Goal: Communication & Community: Share content

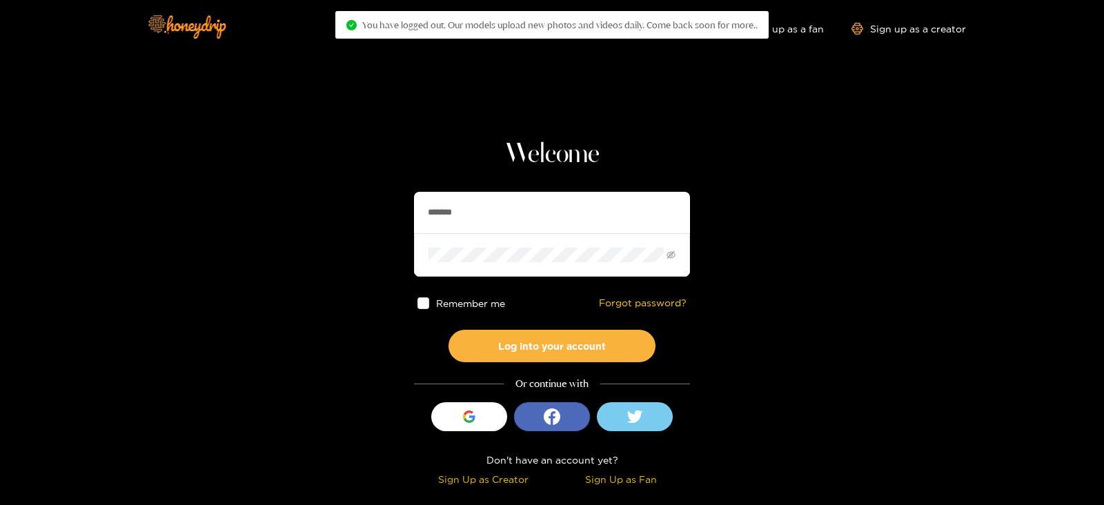
drag, startPoint x: 459, startPoint y: 209, endPoint x: 267, endPoint y: 229, distance: 192.8
click at [267, 229] on section "Welcome ******* Remember me Forgot password? Log into your account Or continue …" at bounding box center [552, 245] width 1104 height 490
type input "**********"
click at [448, 330] on button "Log into your account" at bounding box center [551, 346] width 207 height 32
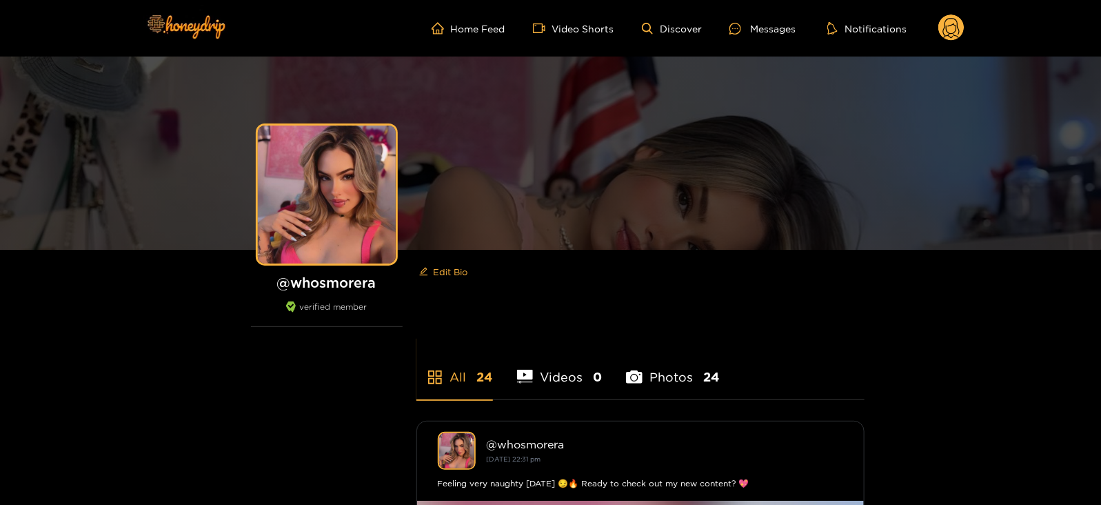
click at [762, 12] on div "Home Feed Video Shorts Discover Messages Notifications 0 videos discover messag…" at bounding box center [551, 28] width 828 height 57
click at [757, 22] on div "Messages" at bounding box center [763, 29] width 66 height 16
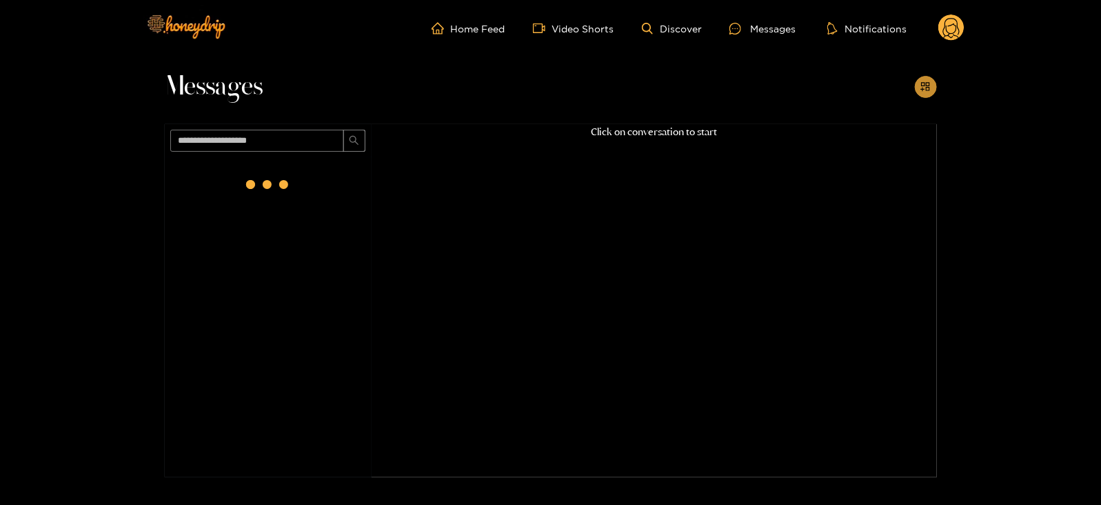
click at [921, 91] on icon "appstore-add" at bounding box center [926, 86] width 10 height 10
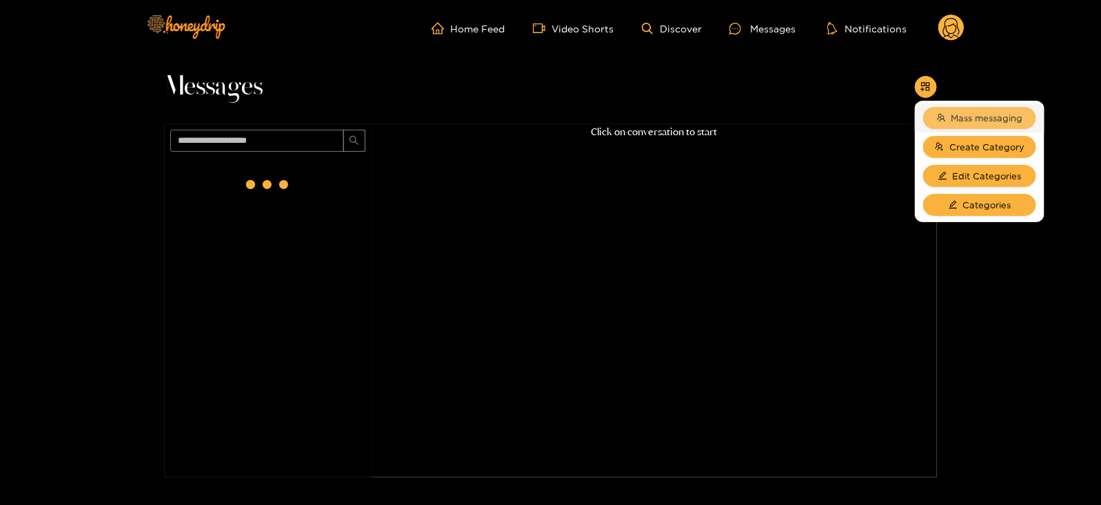
click at [948, 121] on button "Mass messaging" at bounding box center [980, 118] width 113 height 22
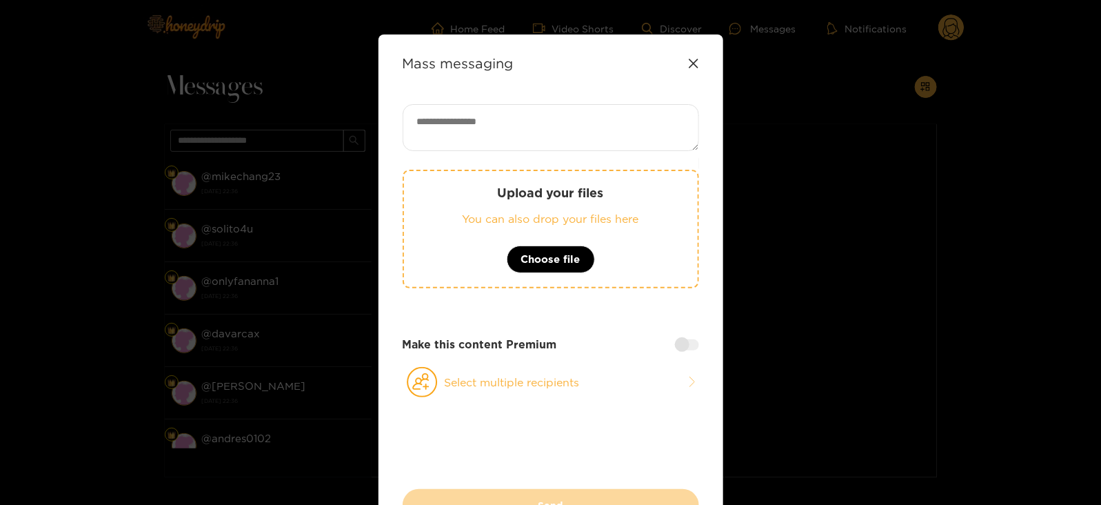
click at [595, 143] on textarea at bounding box center [551, 127] width 297 height 47
paste textarea "****"
type textarea "**********"
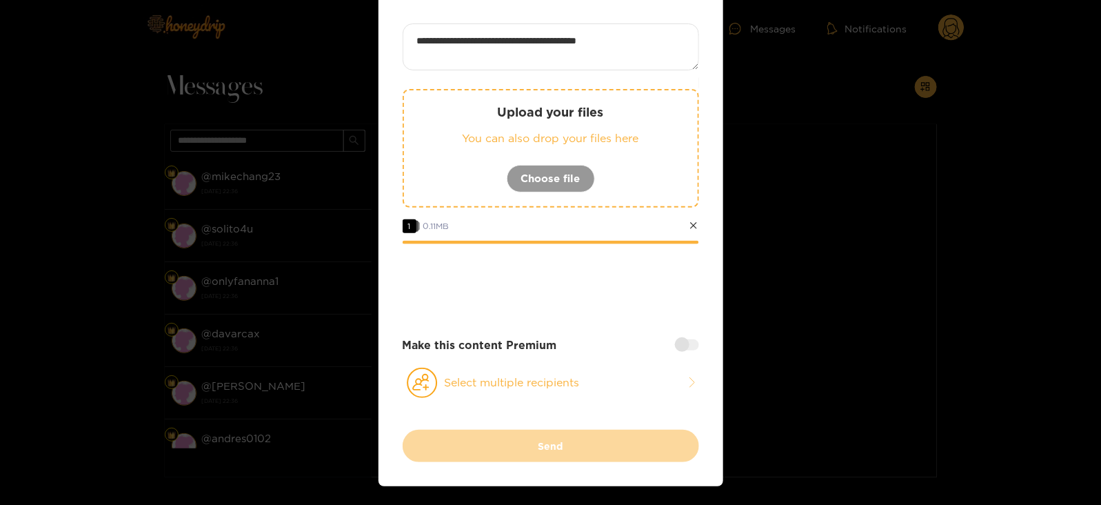
scroll to position [82, 0]
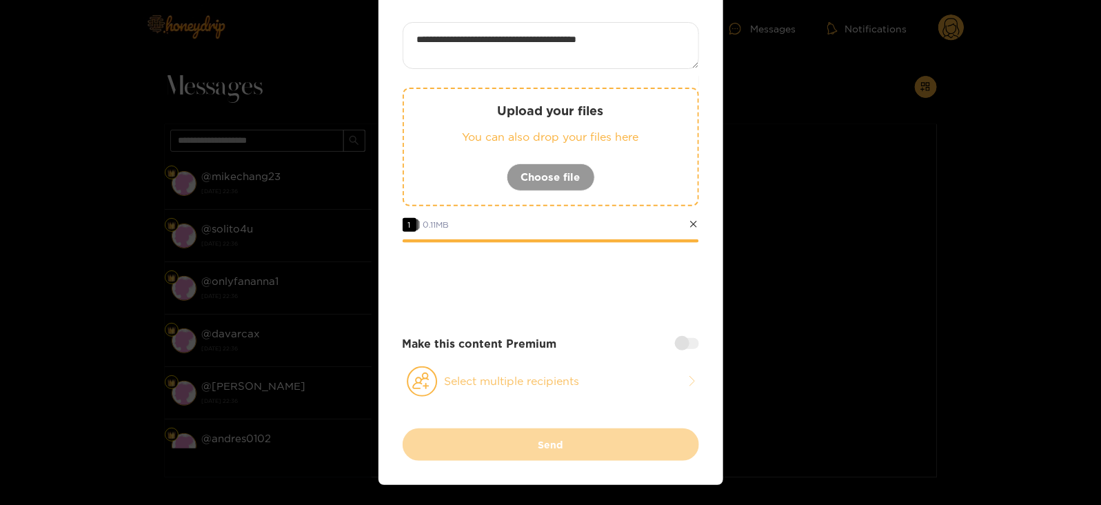
click at [445, 368] on button "Select multiple recipients" at bounding box center [551, 382] width 297 height 32
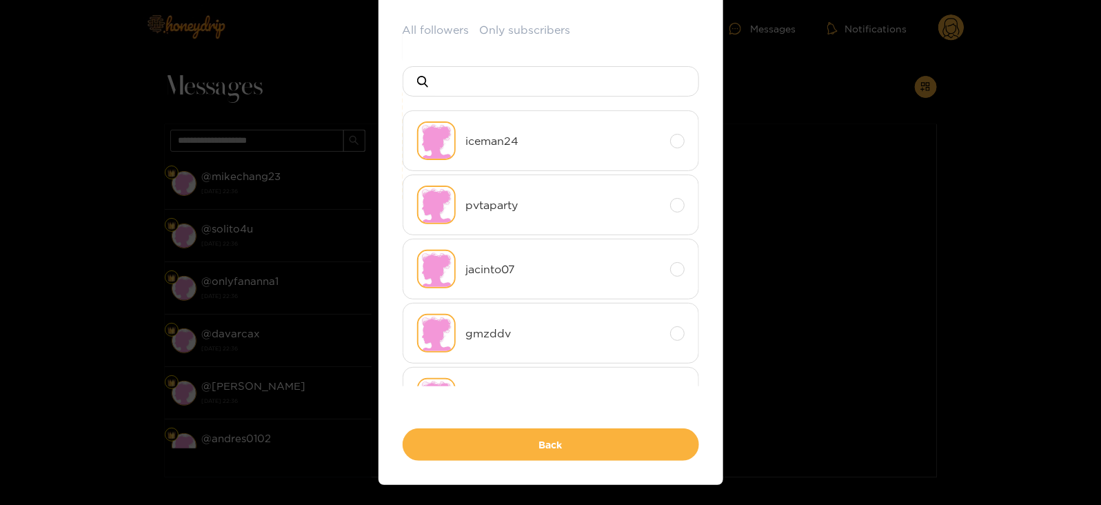
scroll to position [0, 0]
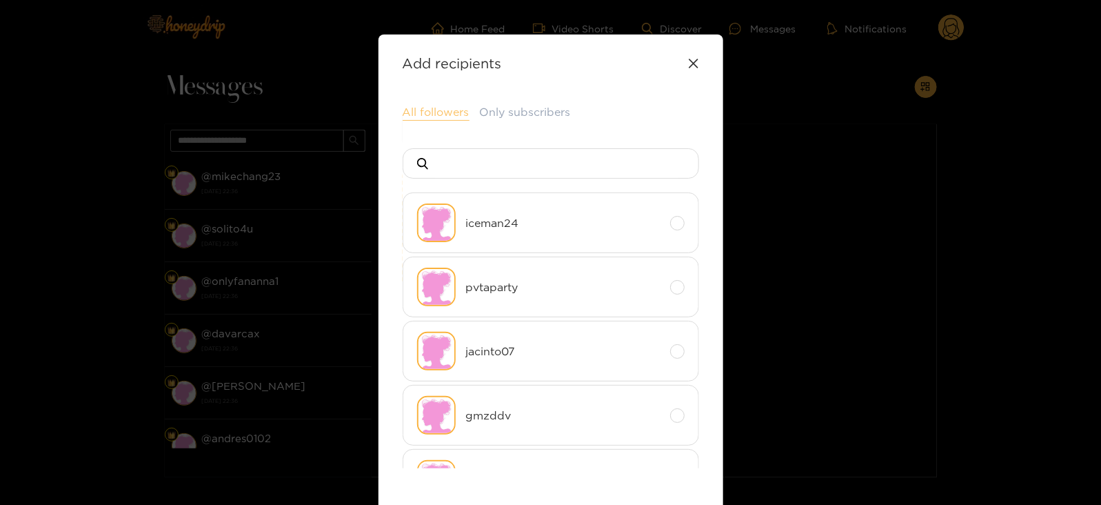
click at [441, 114] on button "All followers" at bounding box center [436, 112] width 67 height 17
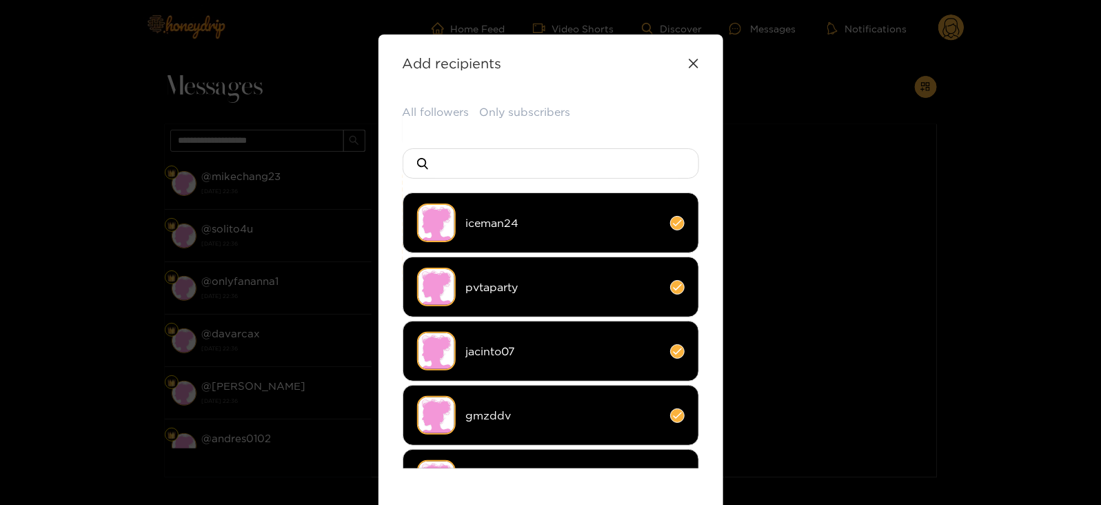
scroll to position [183, 0]
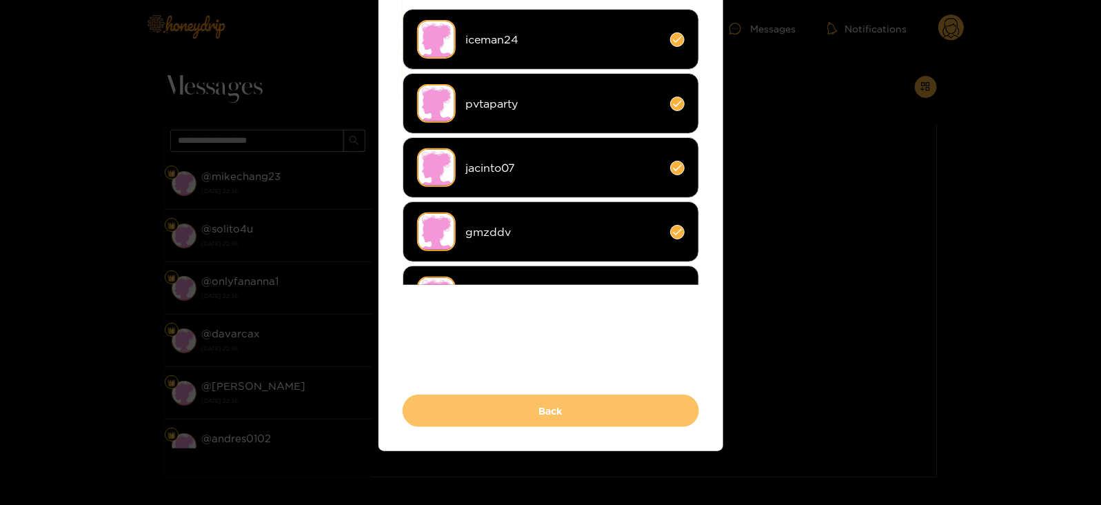
click at [489, 417] on button "Back" at bounding box center [551, 411] width 297 height 32
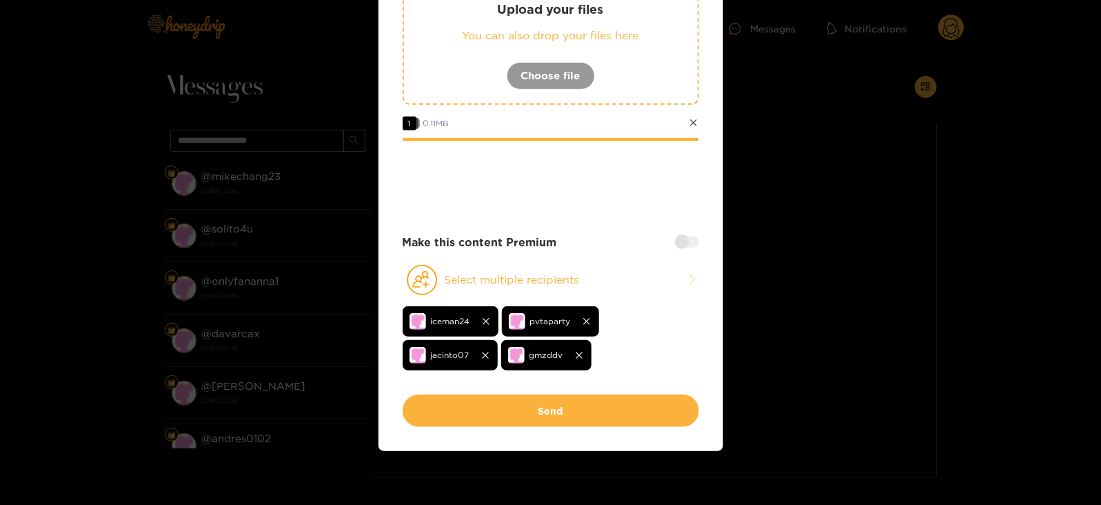
scroll to position [0, 0]
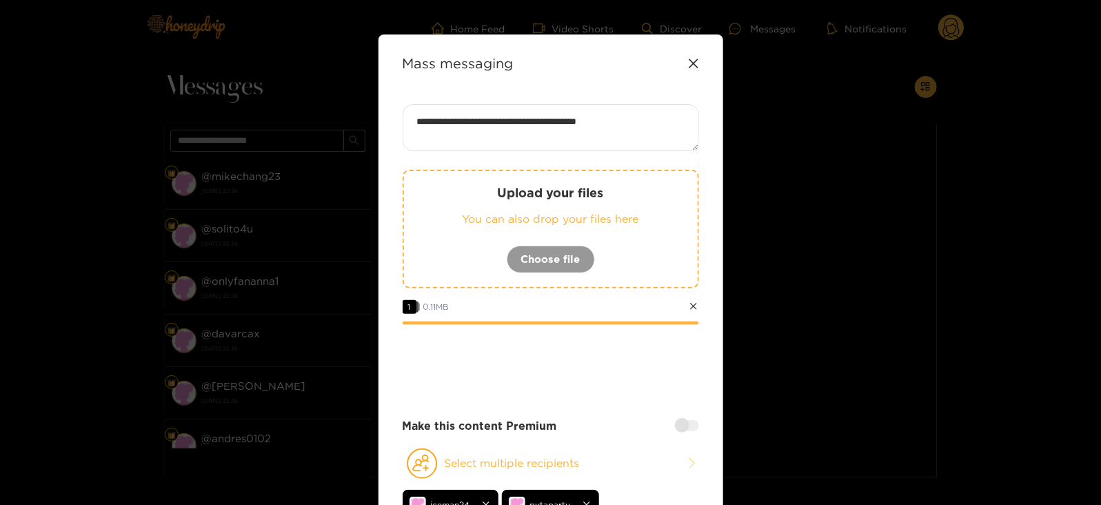
click at [456, 120] on textarea "**********" at bounding box center [551, 127] width 297 height 47
click at [690, 61] on icon at bounding box center [693, 63] width 11 height 11
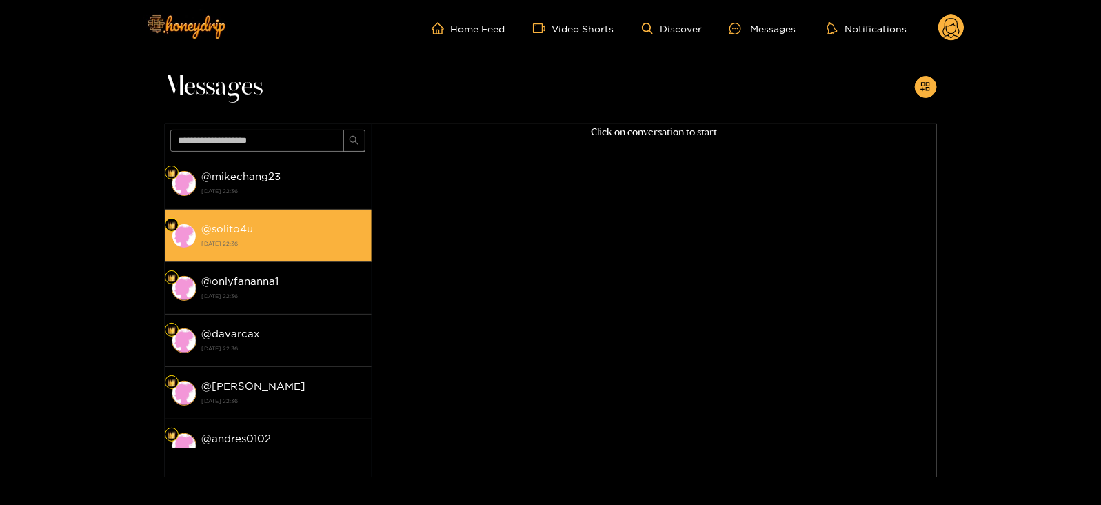
click at [320, 255] on li "@ solito4u [DATE] 22:36" at bounding box center [268, 236] width 207 height 52
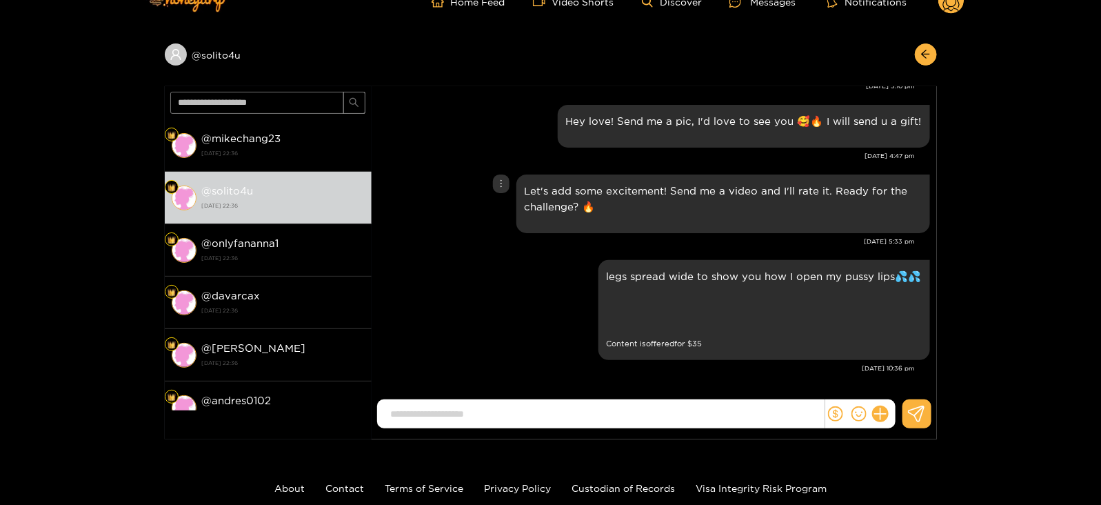
scroll to position [28, 0]
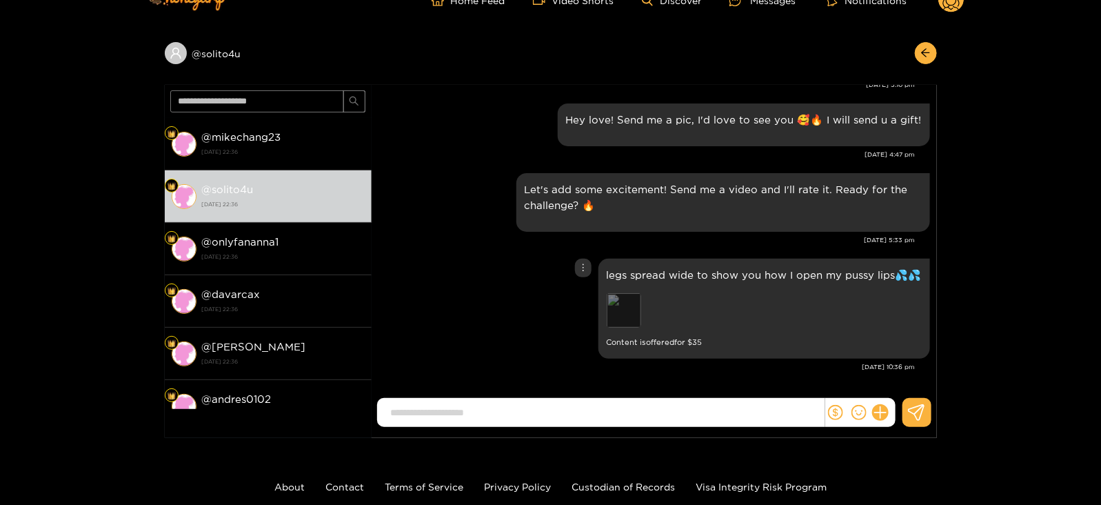
click at [630, 305] on div "Preview" at bounding box center [624, 310] width 34 height 34
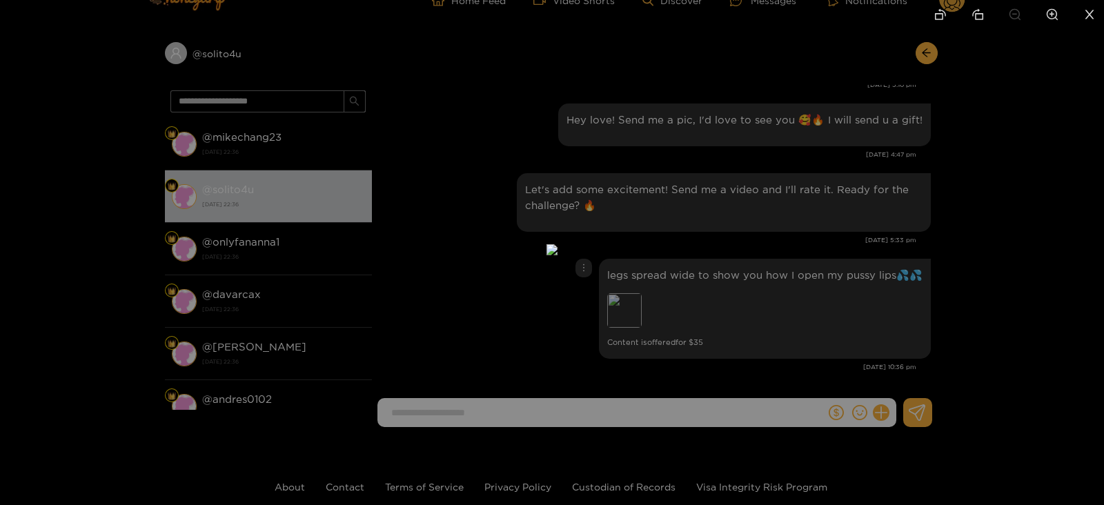
click at [791, 326] on div at bounding box center [552, 252] width 1104 height 505
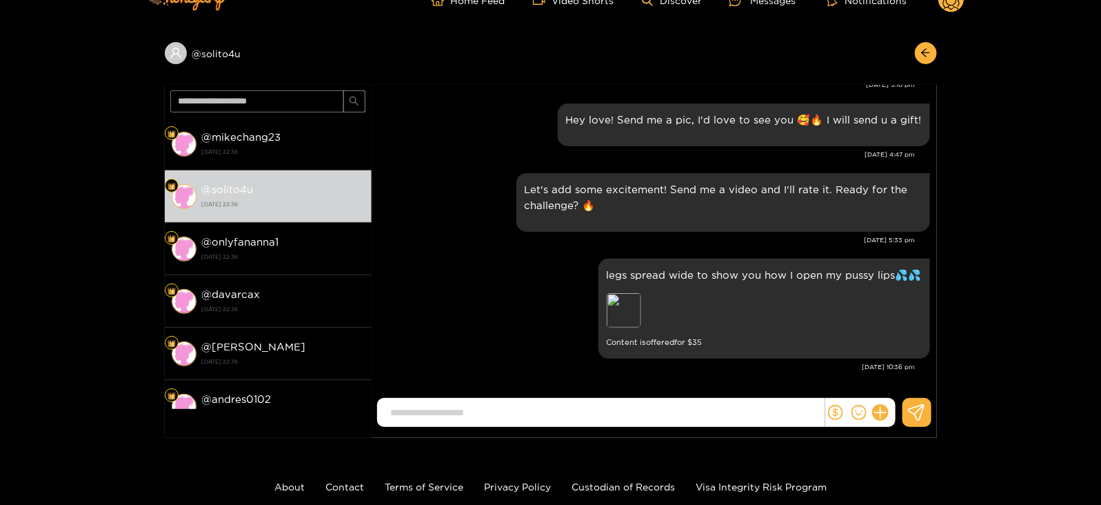
scroll to position [0, 0]
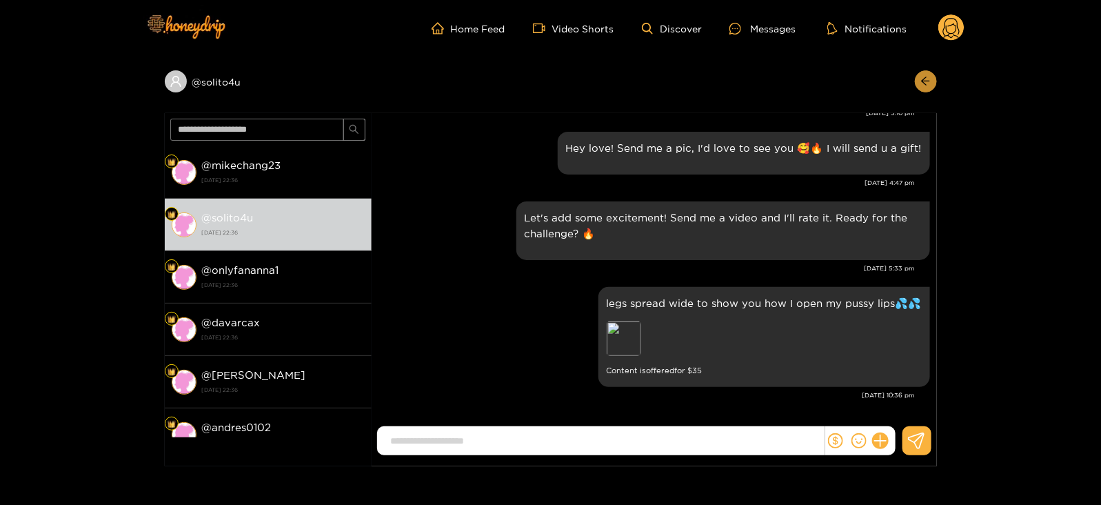
click at [915, 80] on button "button" at bounding box center [926, 81] width 22 height 22
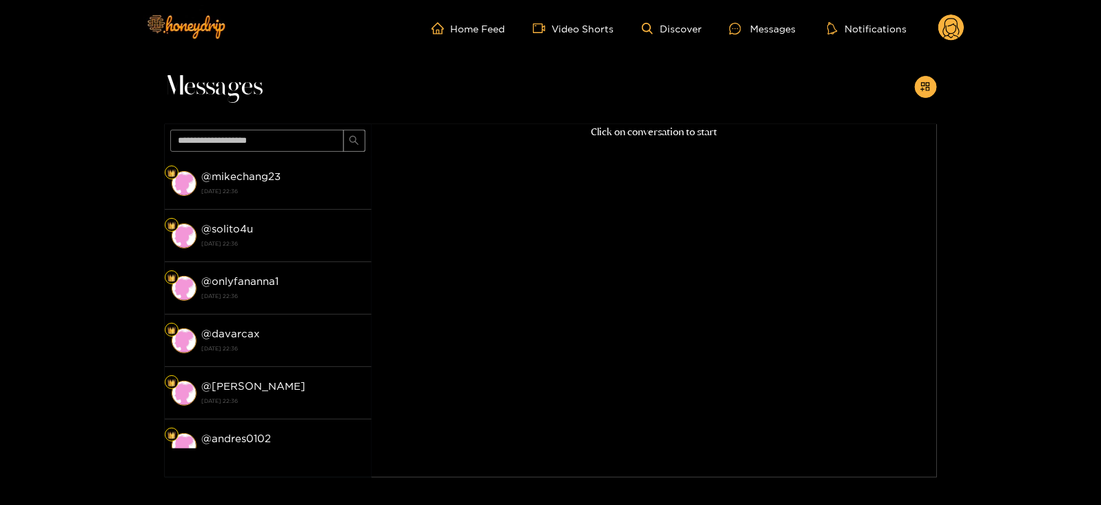
click at [915, 80] on div at bounding box center [926, 87] width 22 height 22
click at [932, 87] on button "button" at bounding box center [926, 87] width 22 height 22
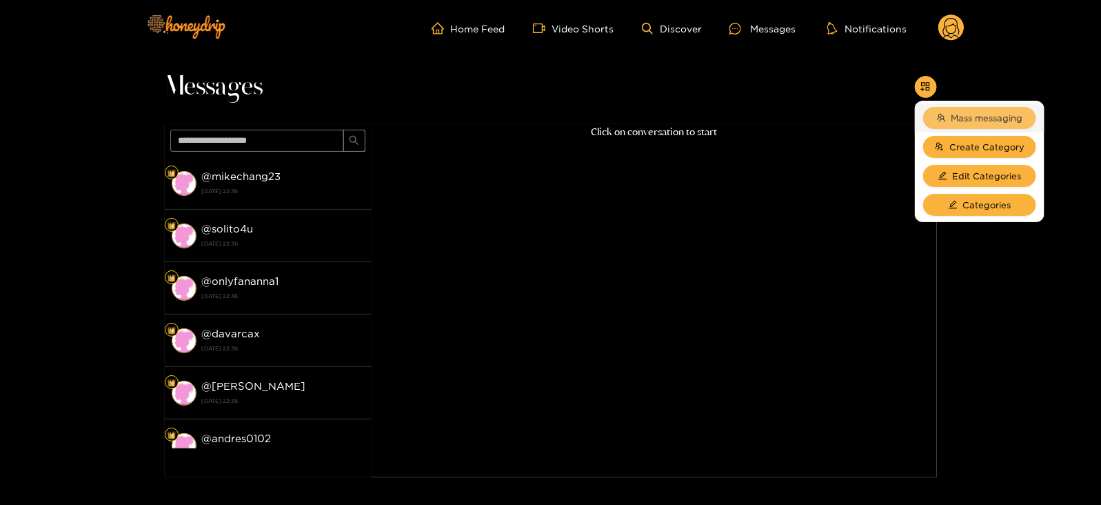
click at [955, 112] on span "Mass messaging" at bounding box center [988, 118] width 72 height 14
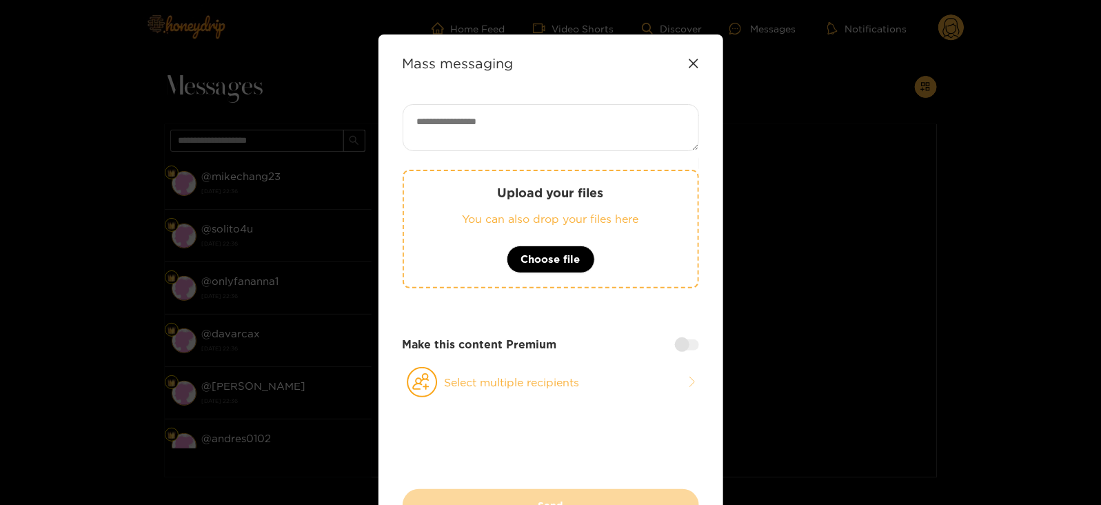
click at [545, 126] on textarea at bounding box center [551, 127] width 297 height 47
paste textarea "**********"
type textarea "**********"
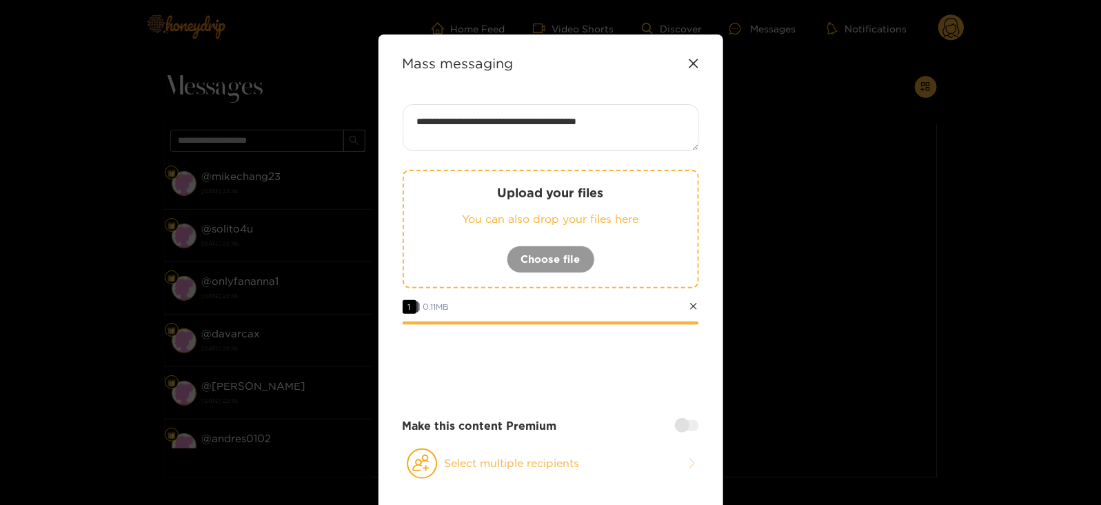
click at [683, 420] on div at bounding box center [687, 425] width 24 height 11
click at [583, 463] on div "Make this content Premium Choose the price and the time of payment 1 hour 24 ho…" at bounding box center [551, 482] width 297 height 129
click at [572, 475] on input "number" at bounding box center [551, 487] width 297 height 30
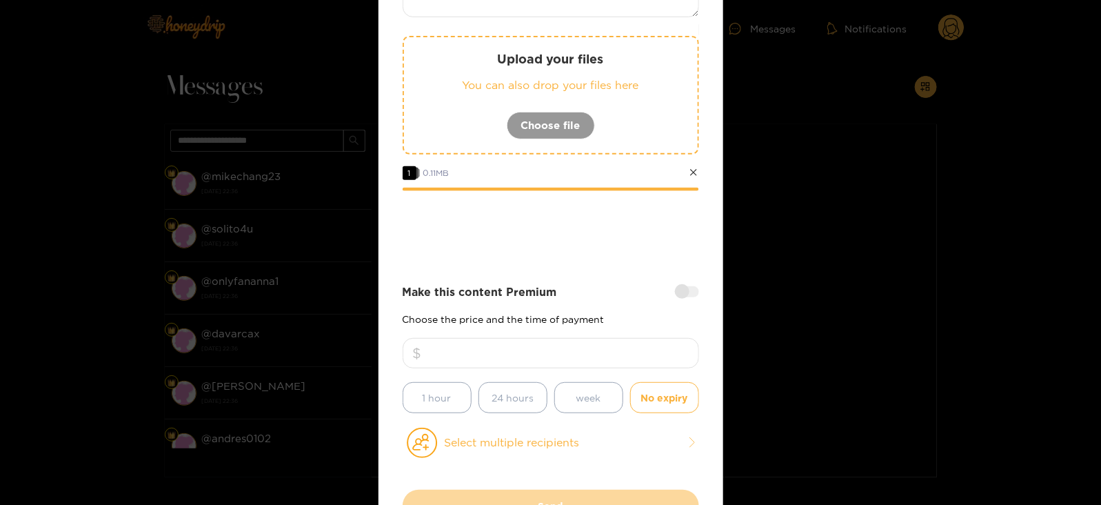
scroll to position [134, 0]
type input "**"
click at [490, 427] on button "Select multiple recipients" at bounding box center [551, 443] width 297 height 32
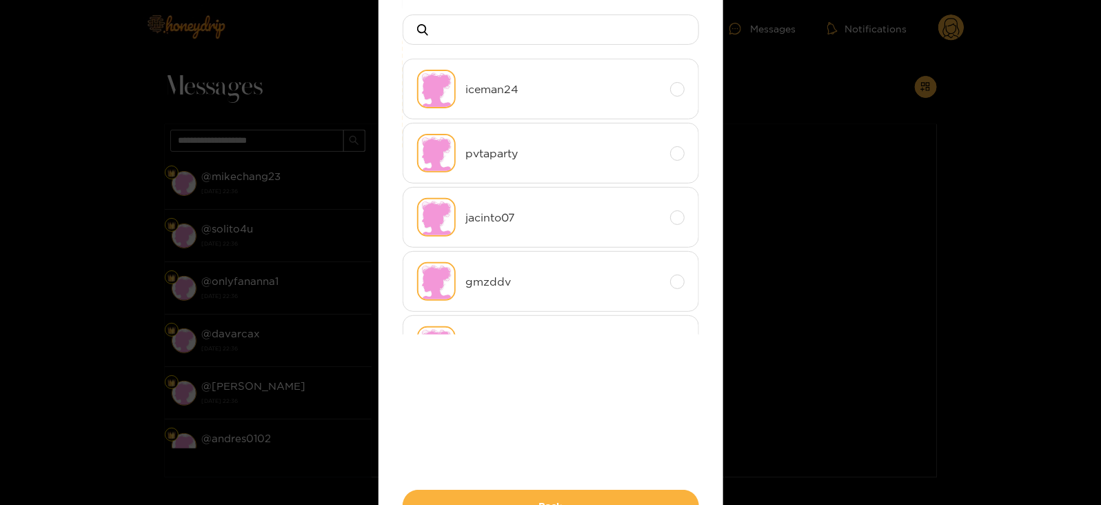
scroll to position [0, 0]
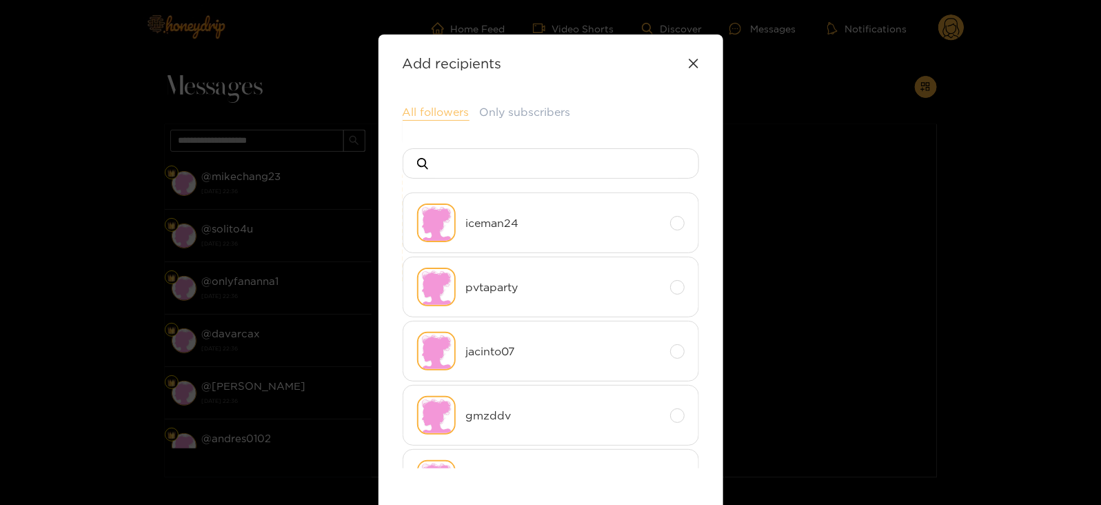
click at [442, 113] on button "All followers" at bounding box center [436, 112] width 67 height 17
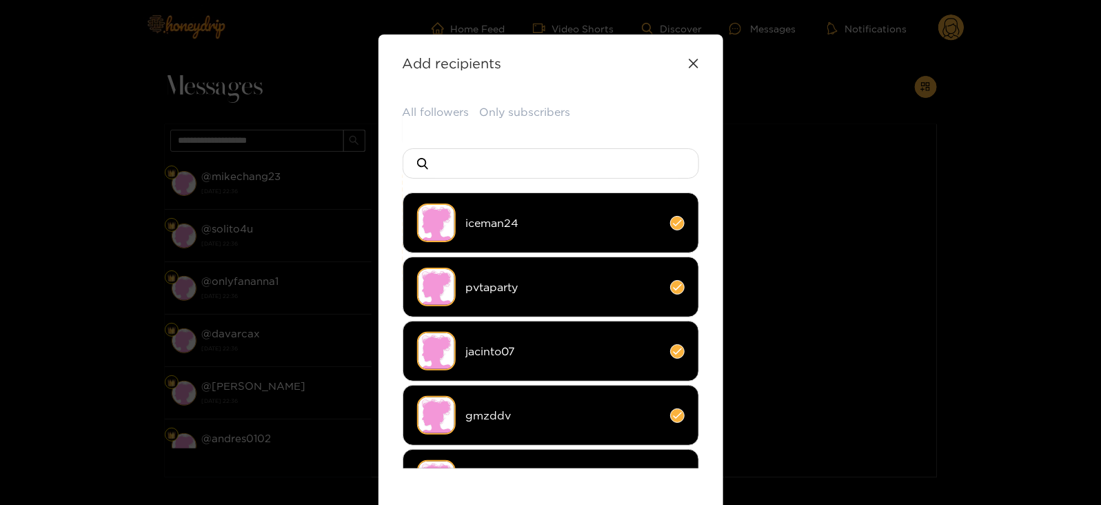
scroll to position [296, 0]
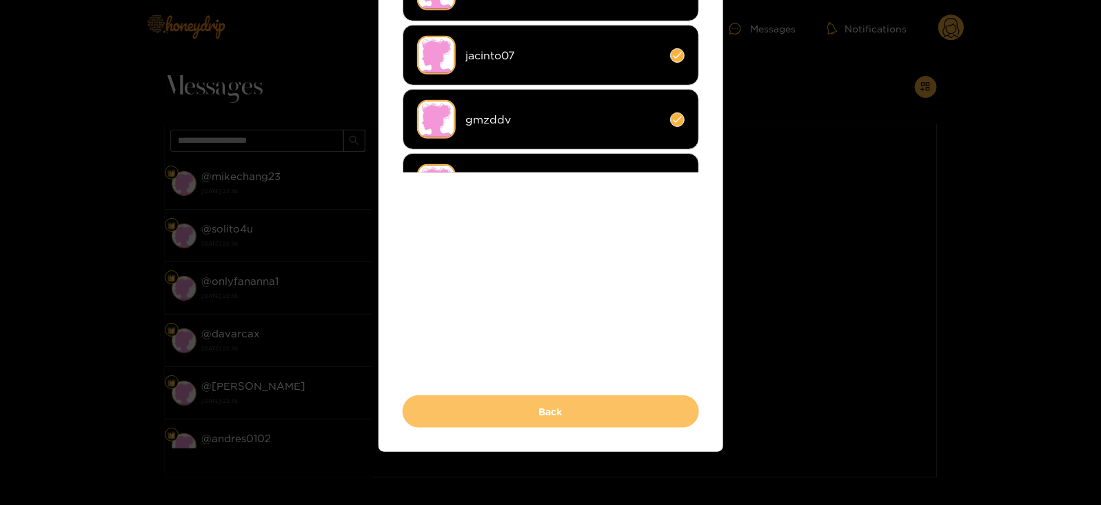
click at [425, 400] on button "Back" at bounding box center [551, 411] width 297 height 32
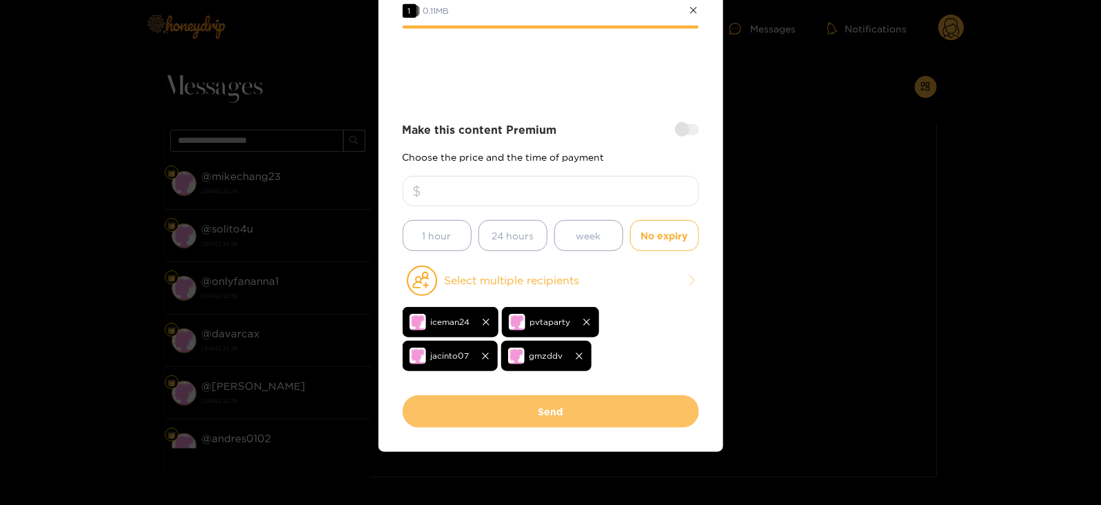
click at [419, 413] on button "Send" at bounding box center [551, 411] width 297 height 32
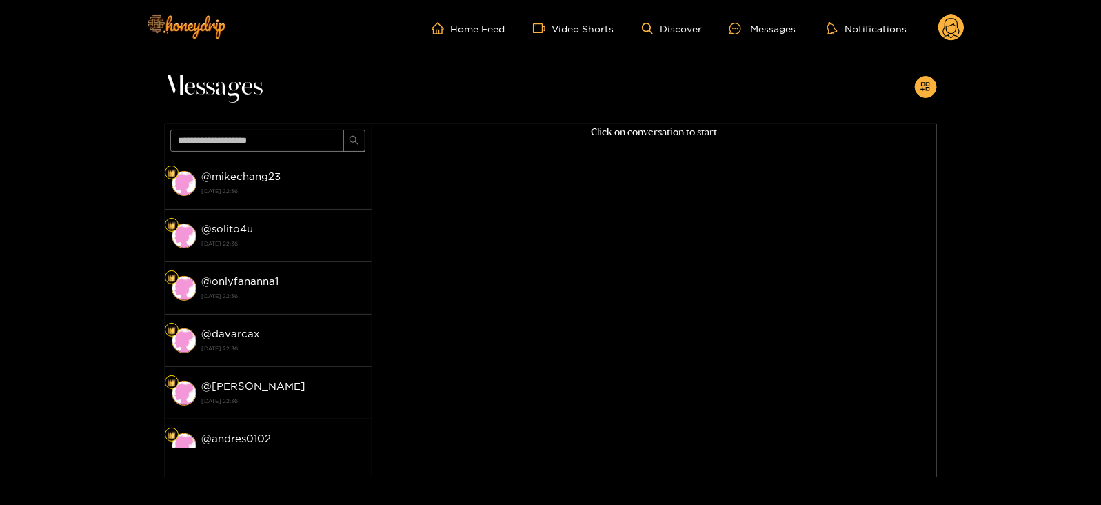
scroll to position [148, 0]
click at [943, 26] on circle at bounding box center [952, 27] width 26 height 26
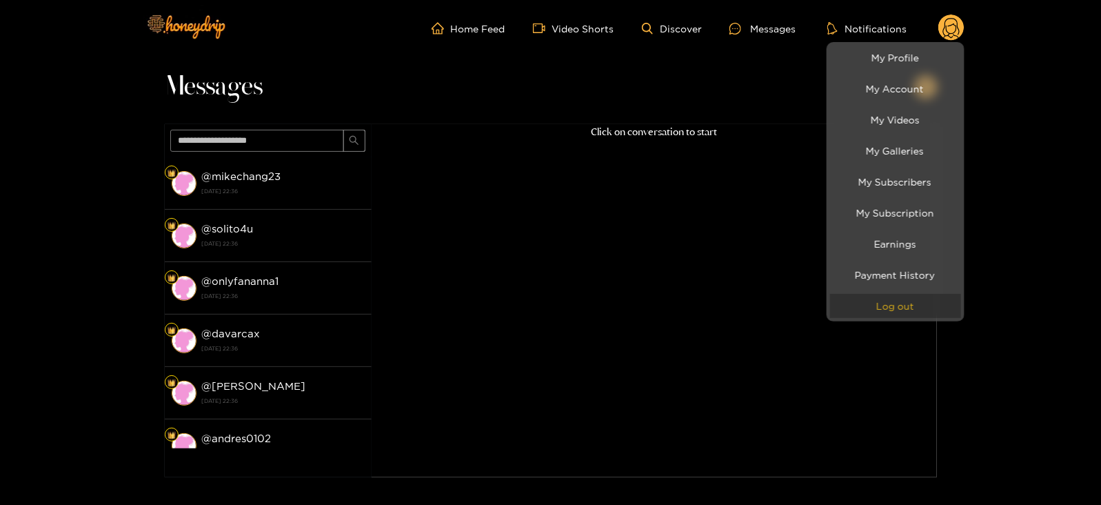
click at [887, 301] on button "Log out" at bounding box center [895, 306] width 131 height 24
